Goal: Information Seeking & Learning: Learn about a topic

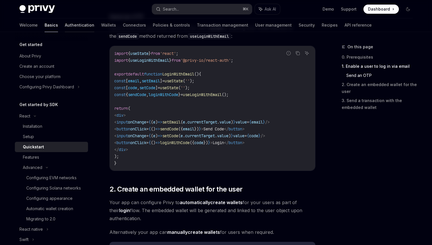
click at [67, 28] on link "Authentication" at bounding box center [79, 25] width 29 height 14
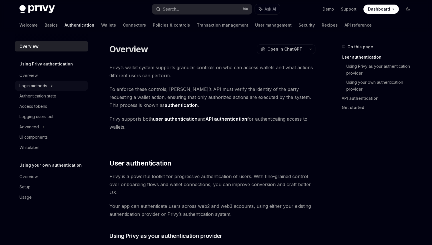
click at [51, 86] on icon at bounding box center [51, 86] width 1 height 2
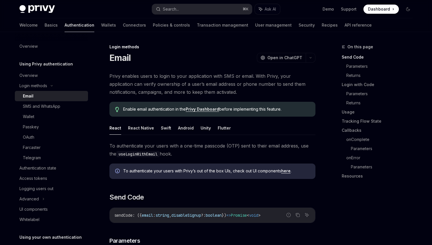
click at [41, 94] on div "Email" at bounding box center [54, 96] width 62 height 7
type textarea "*"
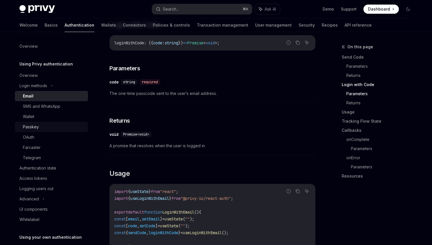
scroll to position [291, 0]
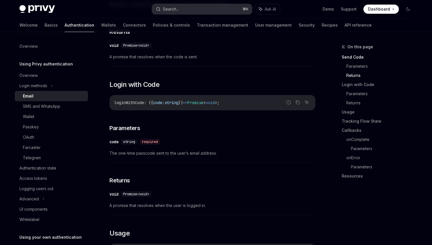
click at [191, 6] on button "Search... ⌘ K" at bounding box center [202, 9] width 100 height 10
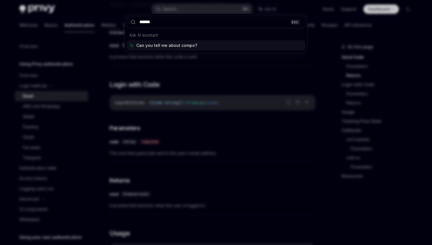
type input "*******"
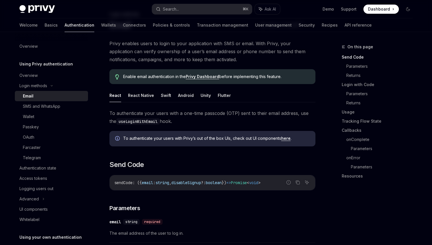
scroll to position [32, 0]
click at [285, 140] on link "here" at bounding box center [285, 138] width 9 height 5
type textarea "*"
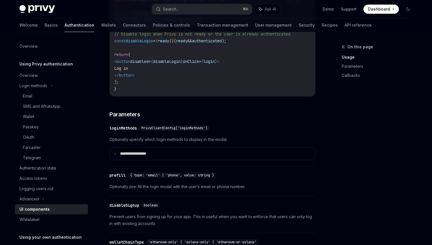
scroll to position [447, 0]
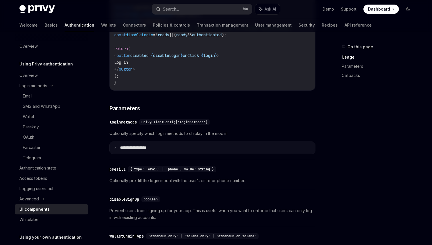
click at [151, 150] on p "**********" at bounding box center [140, 147] width 40 height 5
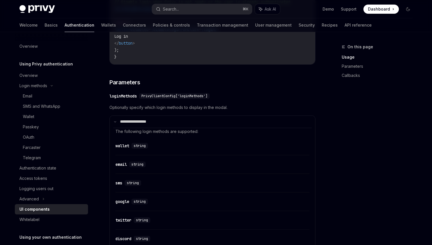
scroll to position [452, 0]
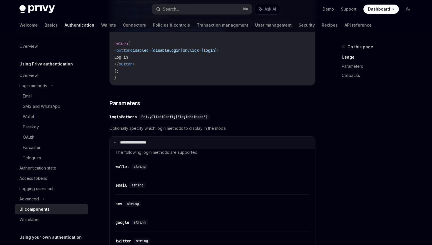
click at [146, 149] on summary "**********" at bounding box center [212, 143] width 205 height 12
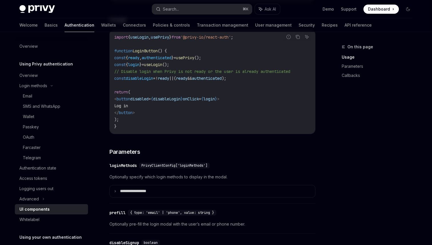
scroll to position [389, 0]
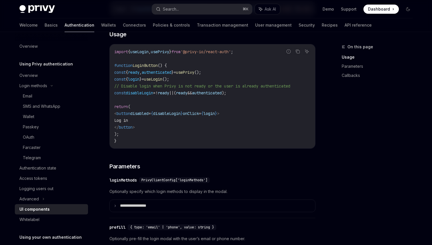
click at [149, 54] on span "useLogin" at bounding box center [139, 51] width 18 height 5
copy span "useLogin"
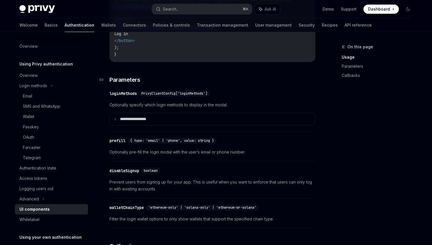
scroll to position [476, 0]
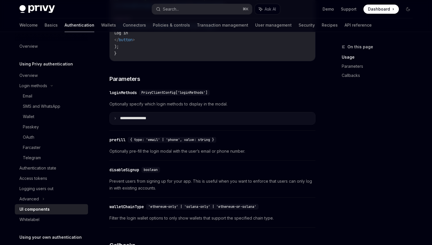
click at [151, 121] on p "**********" at bounding box center [140, 118] width 40 height 5
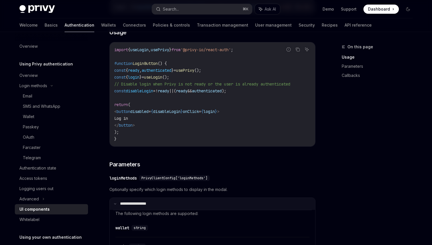
scroll to position [389, 0]
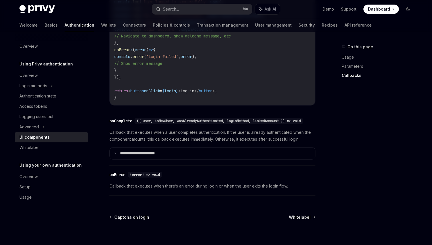
scroll to position [792, 0]
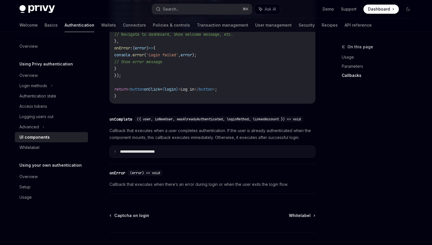
click at [172, 158] on summary "**********" at bounding box center [212, 152] width 205 height 12
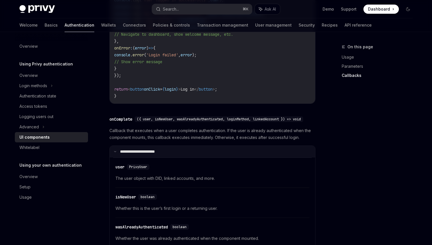
click at [172, 158] on summary "**********" at bounding box center [212, 152] width 205 height 12
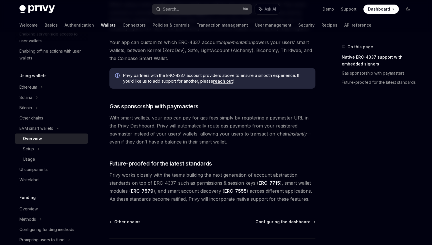
scroll to position [396, 0]
click at [43, 94] on div "Solana" at bounding box center [51, 97] width 73 height 10
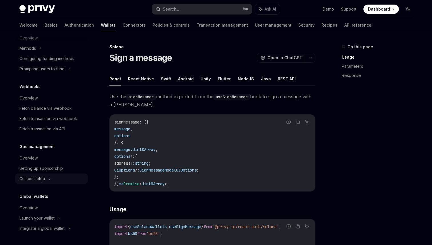
scroll to position [330, 0]
click at [36, 211] on div "Overview" at bounding box center [28, 207] width 18 height 7
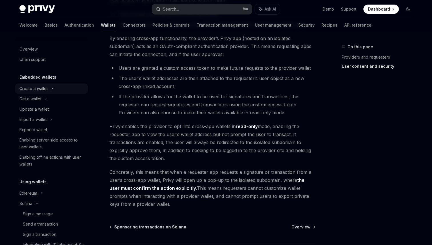
click at [42, 90] on div "Create a wallet" at bounding box center [33, 88] width 28 height 7
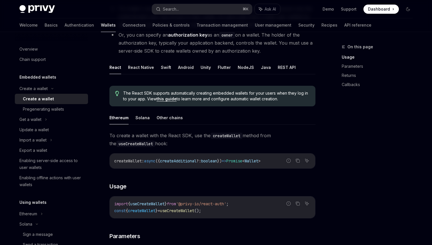
scroll to position [89, 0]
click at [142, 121] on button "Solana" at bounding box center [142, 117] width 14 height 13
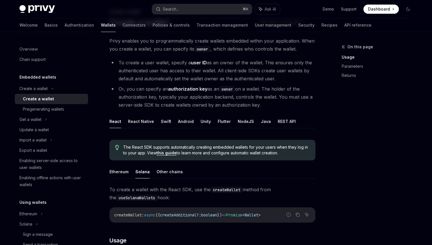
scroll to position [37, 0]
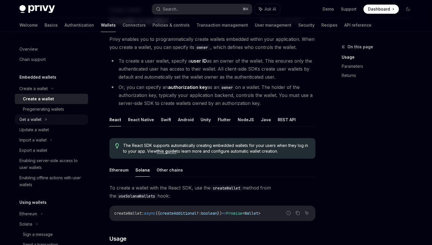
click at [41, 123] on div "Get a wallet" at bounding box center [51, 119] width 73 height 10
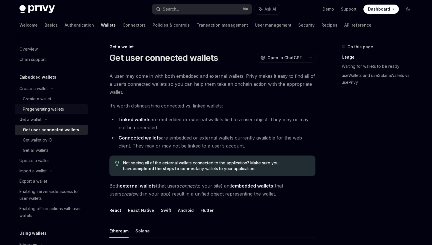
click at [44, 112] on div "Pregenerating wallets" at bounding box center [43, 109] width 41 height 7
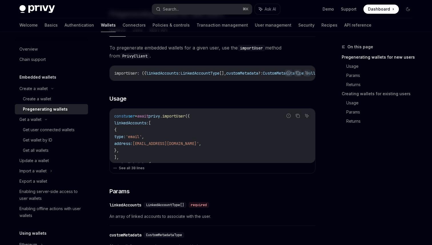
scroll to position [130, 0]
click at [51, 197] on div "Enabling server-side access to user wallets" at bounding box center [51, 195] width 65 height 14
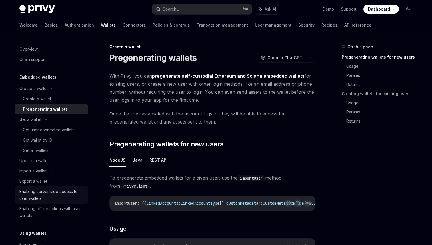
type textarea "*"
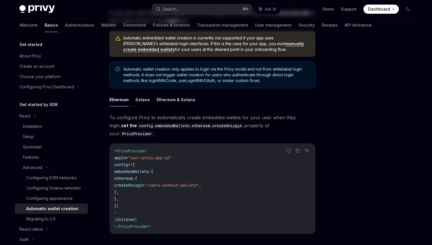
scroll to position [86, 0]
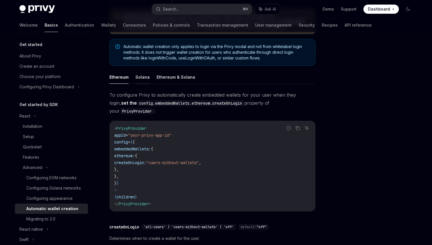
click at [143, 73] on button "Solana" at bounding box center [142, 76] width 14 height 13
type textarea "*"
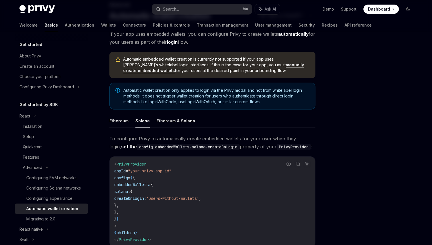
scroll to position [45, 0]
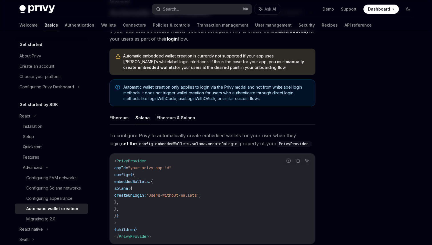
click at [198, 194] on span "'users-without-wallets'" at bounding box center [172, 194] width 53 height 5
drag, startPoint x: 198, startPoint y: 194, endPoint x: 228, endPoint y: 195, distance: 30.0
click at [199, 195] on span "'users-without-wallets'" at bounding box center [172, 194] width 53 height 5
copy span "users-without-wallets"
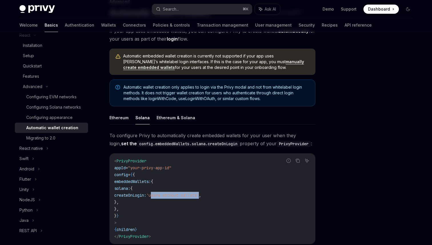
scroll to position [77, 0]
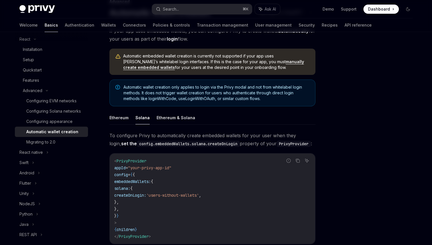
click at [241, 87] on span "Automatic wallet creation only applies to login via the Privy modal and not fro…" at bounding box center [216, 92] width 186 height 17
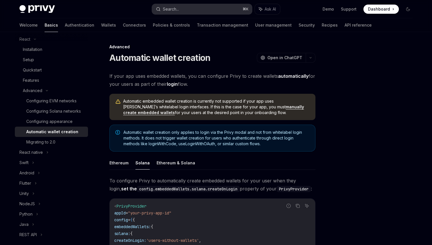
click at [213, 6] on button "Search... ⌘ K" at bounding box center [202, 9] width 100 height 10
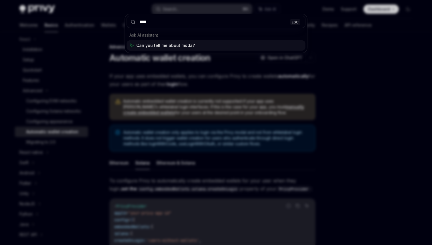
type input "*****"
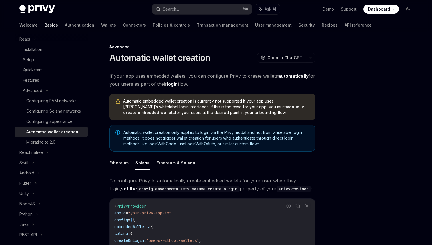
type textarea "*"
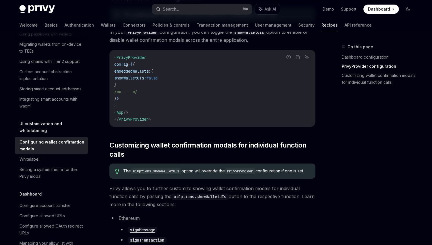
scroll to position [179, 0]
